Goal: Information Seeking & Learning: Learn about a topic

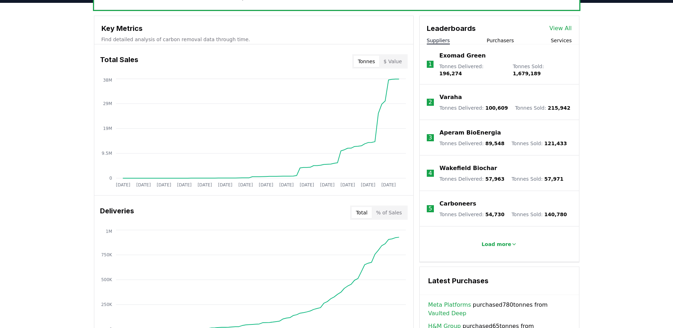
scroll to position [248, 0]
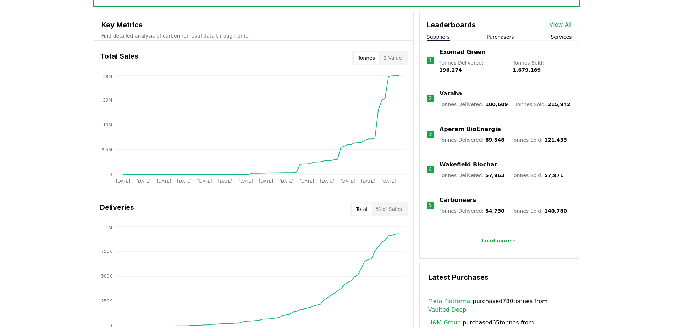
click at [394, 58] on button "$ Value" at bounding box center [392, 57] width 27 height 11
click at [372, 56] on button "Tonnes" at bounding box center [367, 57] width 26 height 11
click at [470, 125] on p "Aperam BioEnergia" at bounding box center [469, 129] width 61 height 9
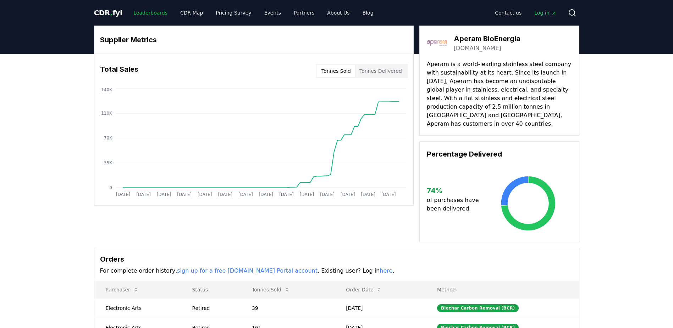
click at [152, 13] on link "Leaderboards" at bounding box center [150, 12] width 45 height 13
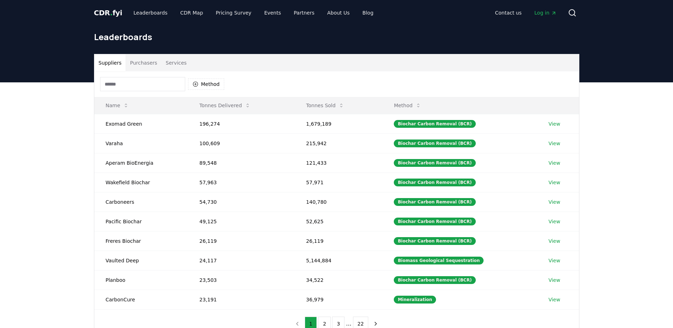
click at [150, 62] on button "Purchasers" at bounding box center [144, 62] width 36 height 17
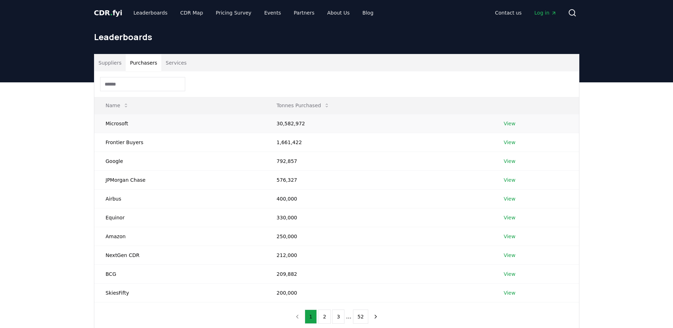
click at [506, 123] on link "View" at bounding box center [510, 123] width 12 height 7
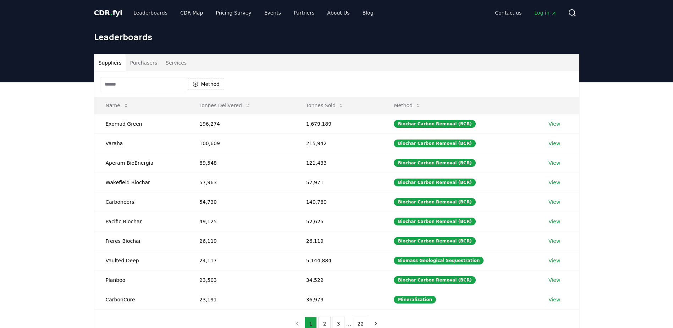
click at [137, 62] on button "Purchasers" at bounding box center [144, 62] width 36 height 17
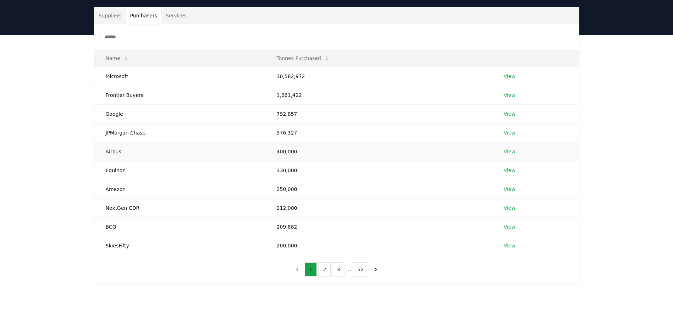
scroll to position [71, 0]
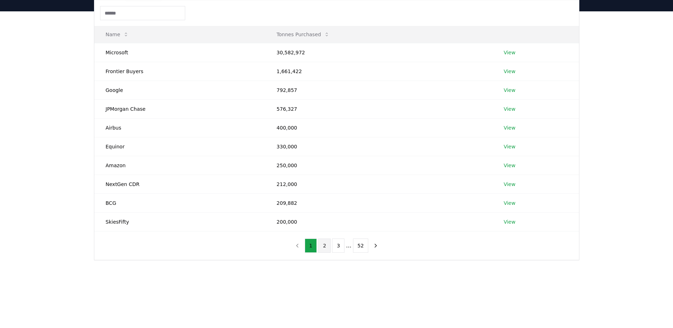
click at [329, 243] on button "2" at bounding box center [324, 245] width 12 height 14
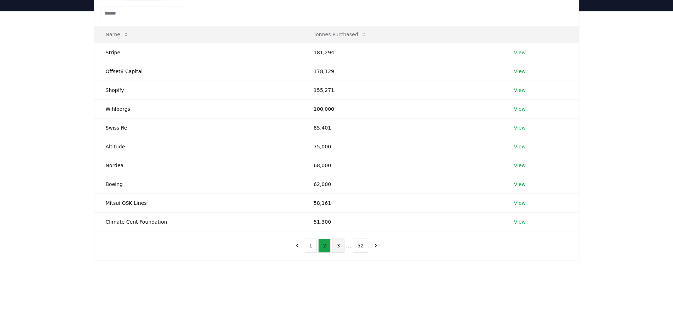
click at [339, 245] on button "3" at bounding box center [338, 245] width 12 height 14
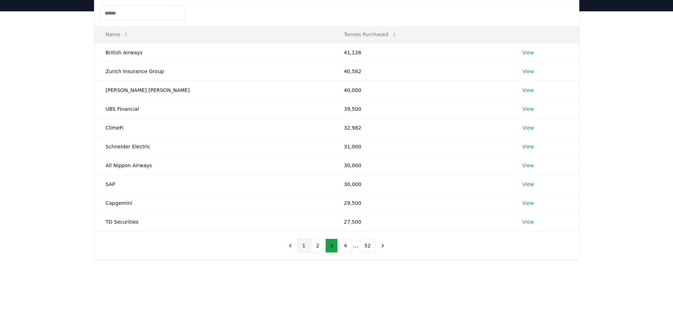
click at [310, 246] on button "1" at bounding box center [304, 245] width 12 height 14
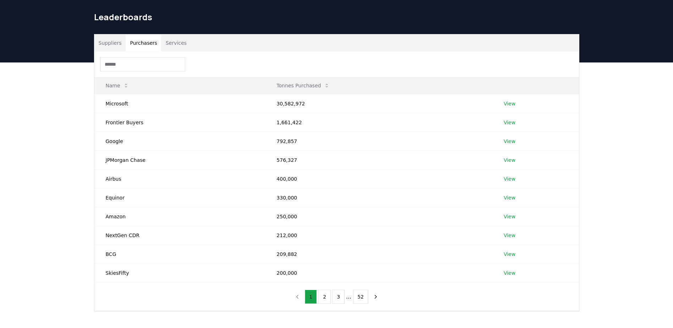
scroll to position [0, 0]
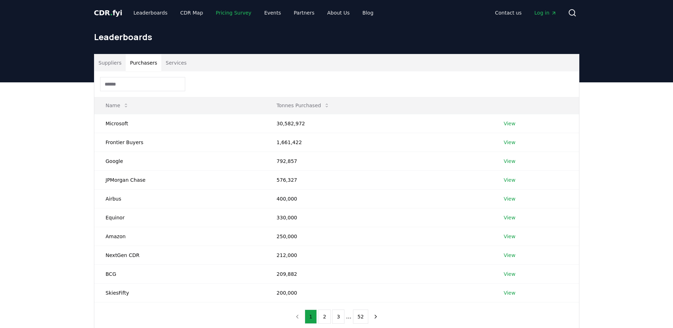
click at [225, 15] on link "Pricing Survey" at bounding box center [233, 12] width 47 height 13
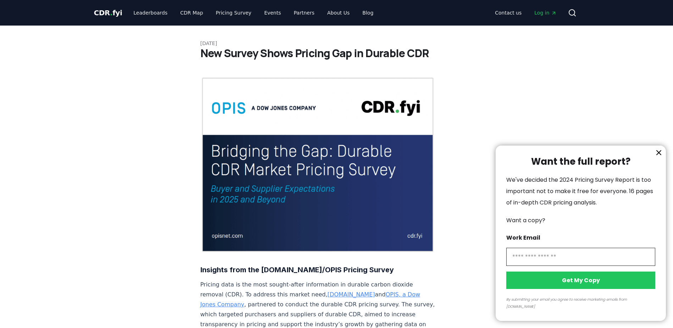
click at [283, 13] on div at bounding box center [336, 164] width 673 height 328
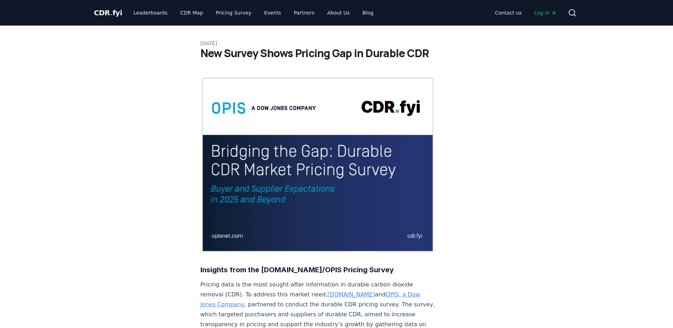
click at [289, 13] on div at bounding box center [336, 164] width 673 height 328
click at [261, 14] on link "Events" at bounding box center [273, 12] width 28 height 13
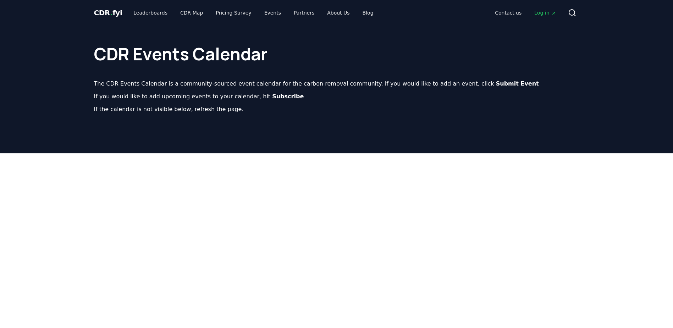
click at [110, 12] on span "." at bounding box center [111, 13] width 2 height 9
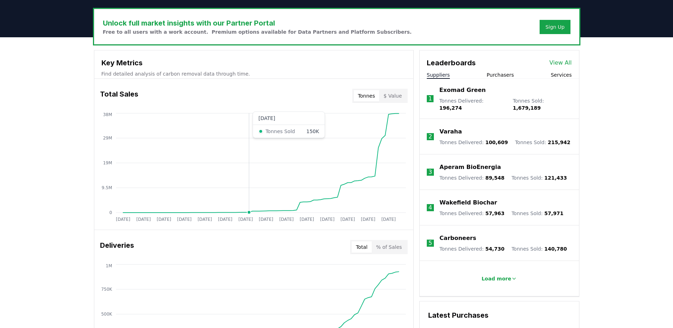
scroll to position [213, 0]
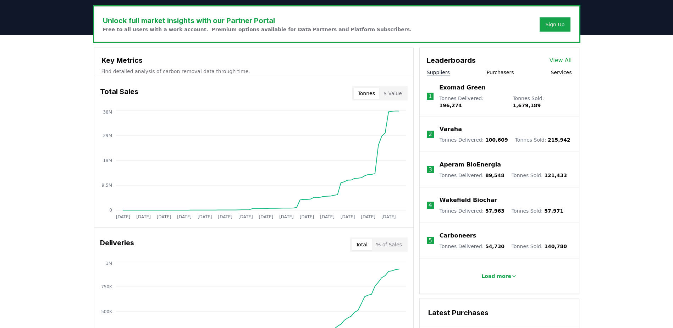
click at [393, 96] on button "$ Value" at bounding box center [392, 93] width 27 height 11
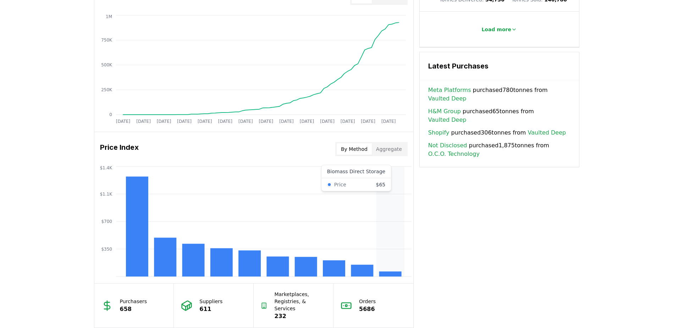
scroll to position [461, 0]
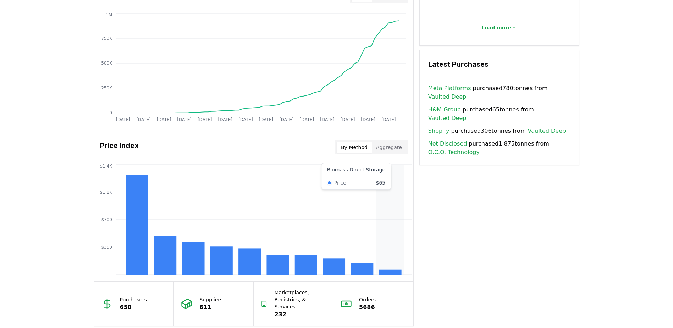
drag, startPoint x: 378, startPoint y: 268, endPoint x: 382, endPoint y: 268, distance: 4.3
drag, startPoint x: 382, startPoint y: 268, endPoint x: 417, endPoint y: 297, distance: 44.9
click at [417, 297] on div "Key Metrics Find detailed analysis of carbon removal data through time. Total S…" at bounding box center [336, 62] width 485 height 527
click at [184, 183] on icon "$350 $700 $1.1K $1.4K" at bounding box center [253, 219] width 319 height 113
click at [395, 152] on button "Aggregate" at bounding box center [389, 147] width 34 height 11
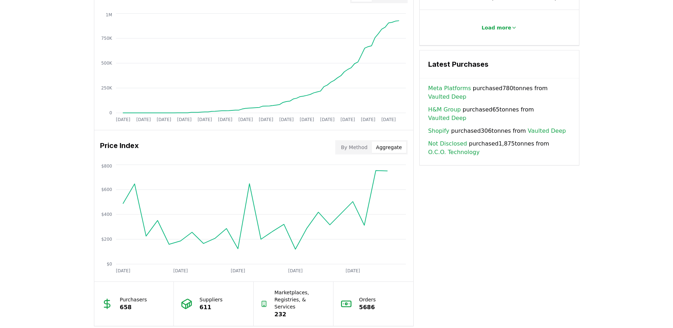
click at [354, 152] on button "By Method" at bounding box center [354, 147] width 35 height 11
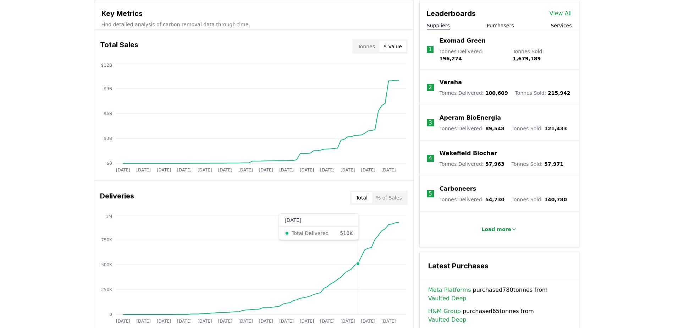
scroll to position [248, 0]
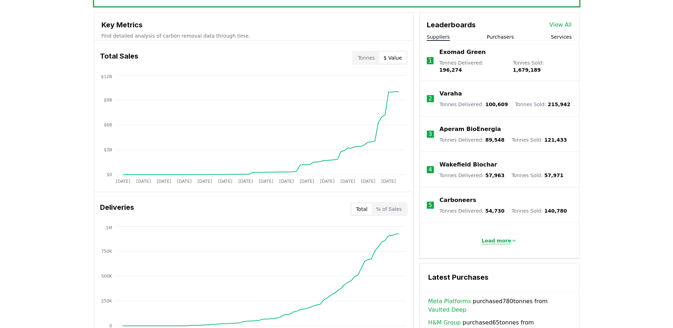
click at [511, 238] on icon at bounding box center [514, 241] width 6 height 6
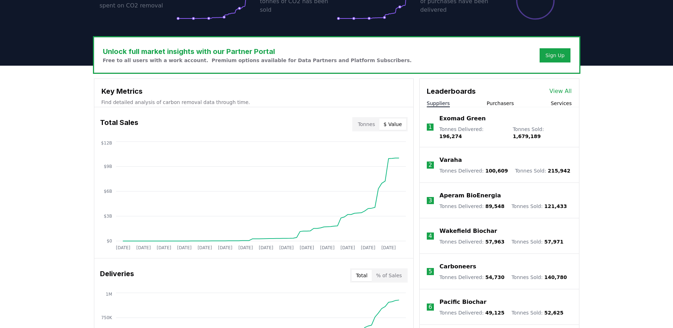
scroll to position [177, 0]
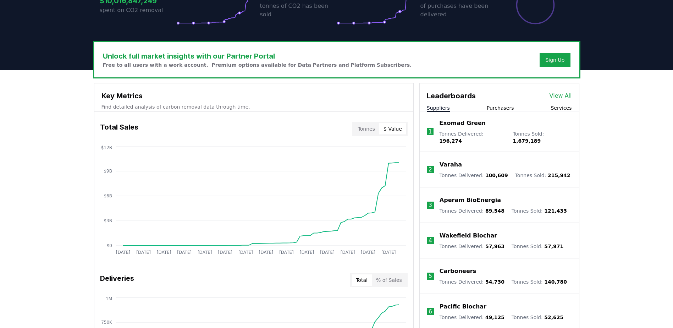
click at [493, 107] on button "Purchasers" at bounding box center [500, 107] width 27 height 7
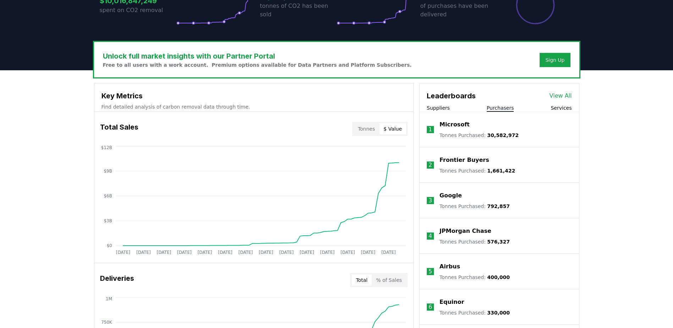
click at [554, 109] on button "Services" at bounding box center [560, 107] width 21 height 7
click at [438, 107] on button "Suppliers" at bounding box center [438, 107] width 23 height 7
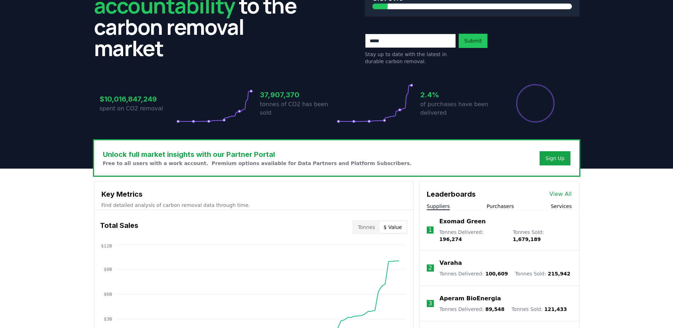
scroll to position [0, 0]
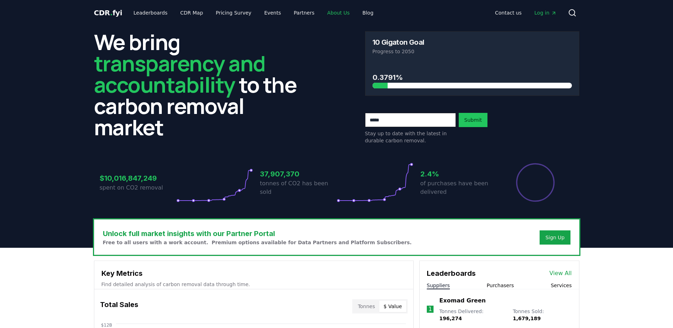
click at [328, 15] on link "About Us" at bounding box center [338, 12] width 34 height 13
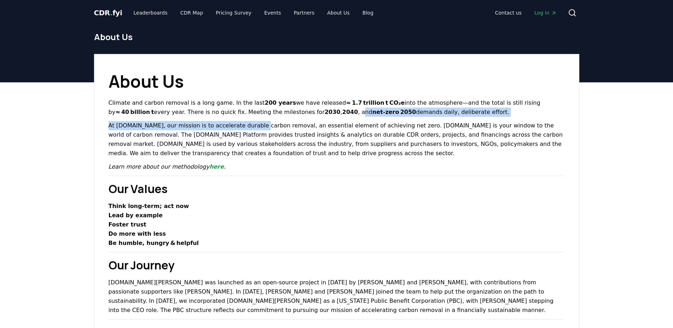
drag, startPoint x: 247, startPoint y: 125, endPoint x: 168, endPoint y: 129, distance: 79.2
click at [172, 129] on p "At [DOMAIN_NAME], our mission is to accelerate durable carbon removal, an essen…" at bounding box center [337, 139] width 456 height 37
click at [136, 124] on p "At [DOMAIN_NAME], our mission is to accelerate durable carbon removal, an essen…" at bounding box center [337, 139] width 456 height 37
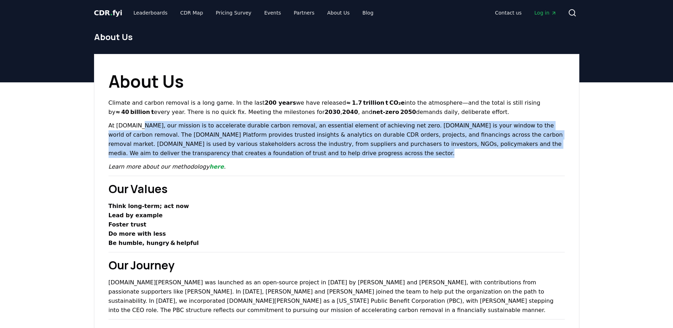
drag, startPoint x: 135, startPoint y: 124, endPoint x: 543, endPoint y: 151, distance: 408.4
click at [543, 151] on p "At [DOMAIN_NAME], our mission is to accelerate durable carbon removal, an essen…" at bounding box center [337, 139] width 456 height 37
drag, startPoint x: 543, startPoint y: 151, endPoint x: 528, endPoint y: 156, distance: 16.2
click at [529, 156] on p "At [DOMAIN_NAME], our mission is to accelerate durable carbon removal, an essen…" at bounding box center [337, 139] width 456 height 37
click at [278, 137] on p "At [DOMAIN_NAME], our mission is to accelerate durable carbon removal, an essen…" at bounding box center [337, 139] width 456 height 37
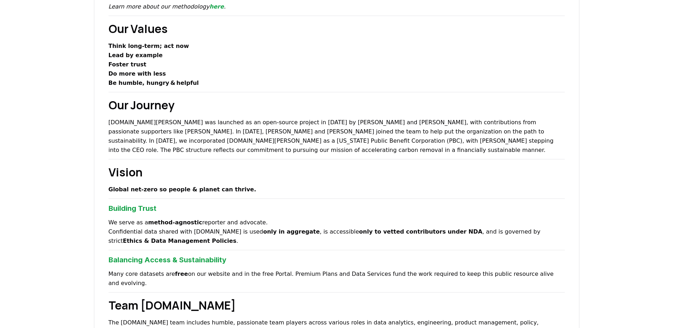
scroll to position [177, 0]
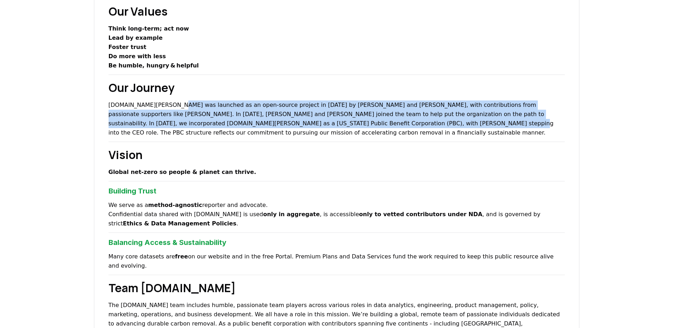
drag, startPoint x: 167, startPoint y: 106, endPoint x: 315, endPoint y: 125, distance: 149.1
click at [315, 125] on p "[DOMAIN_NAME][PERSON_NAME] was launched as an open-source project in [DATE] by …" at bounding box center [337, 118] width 456 height 37
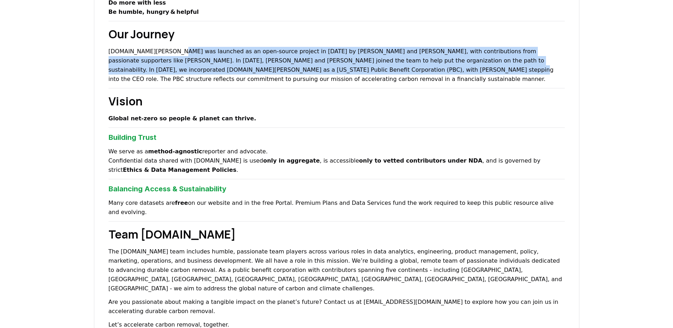
scroll to position [248, 0]
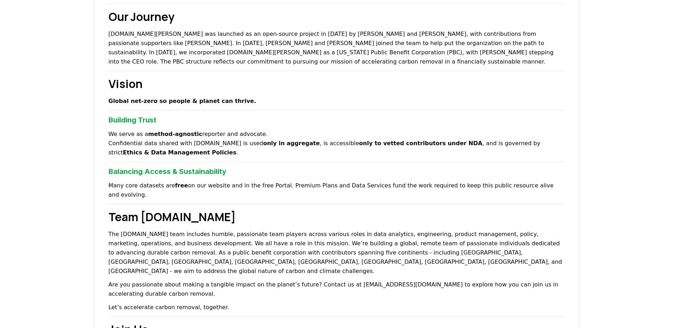
click at [223, 130] on p "We serve as a method‑agnostic reporter and advocate. Confidential data shared w…" at bounding box center [337, 143] width 456 height 28
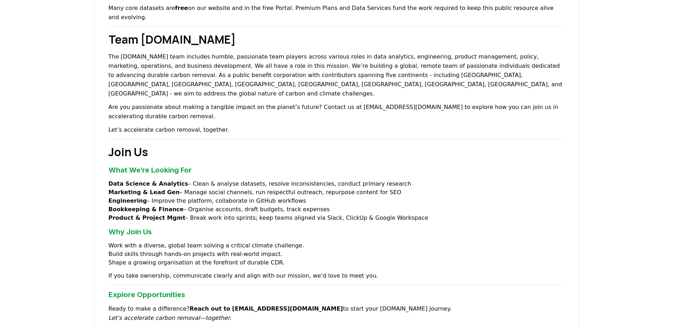
scroll to position [461, 0]
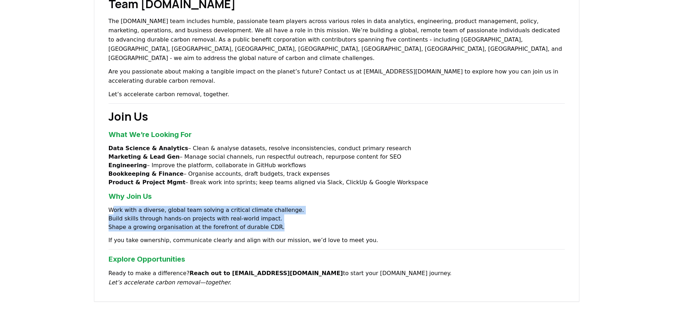
drag, startPoint x: 115, startPoint y: 182, endPoint x: 287, endPoint y: 204, distance: 173.3
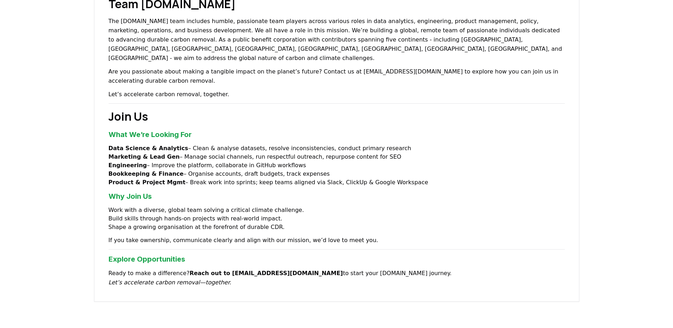
drag, startPoint x: 287, startPoint y: 204, endPoint x: 291, endPoint y: 219, distance: 16.3
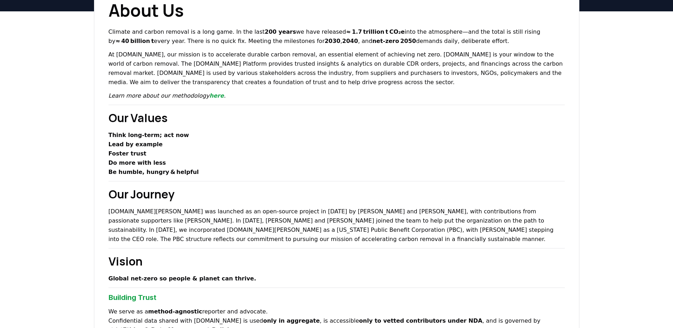
scroll to position [0, 0]
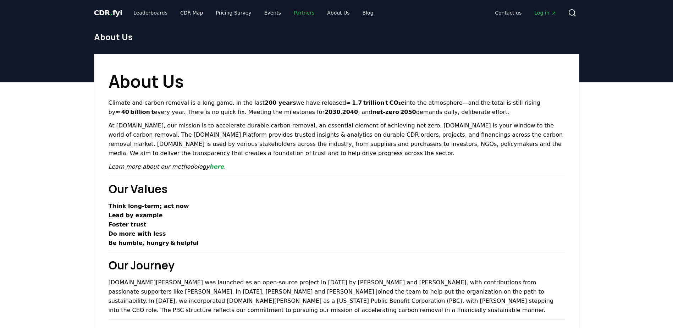
click at [289, 16] on link "Partners" at bounding box center [304, 12] width 32 height 13
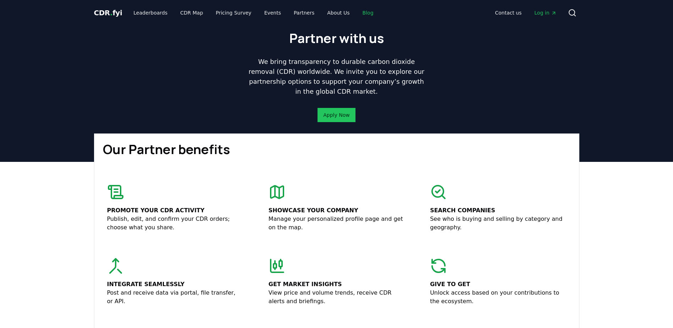
click at [357, 13] on link "Blog" at bounding box center [368, 12] width 22 height 13
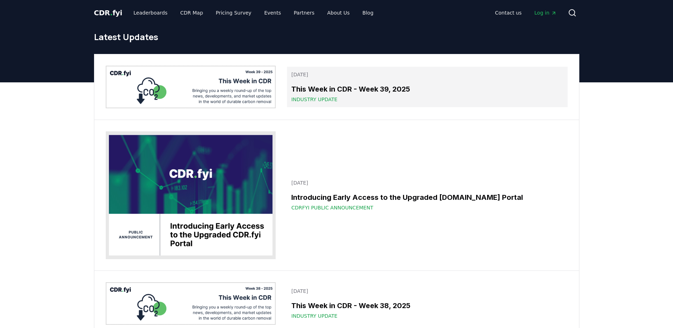
click at [385, 92] on h3 "This Week in CDR - Week 39, 2025" at bounding box center [427, 89] width 272 height 11
